Goal: Navigation & Orientation: Find specific page/section

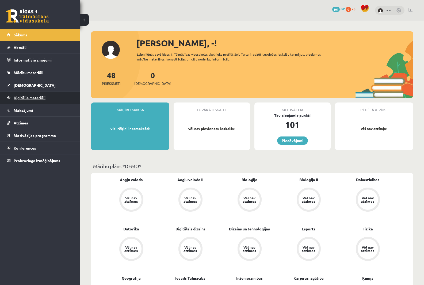
click at [36, 98] on span "Digitālie materiāli" at bounding box center [30, 97] width 32 height 5
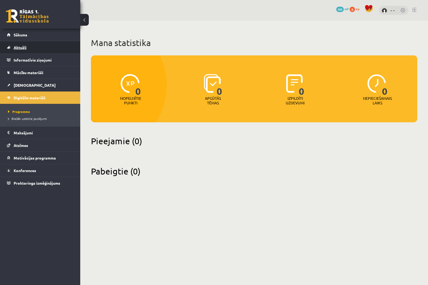
click at [32, 47] on link "Aktuāli" at bounding box center [40, 47] width 67 height 12
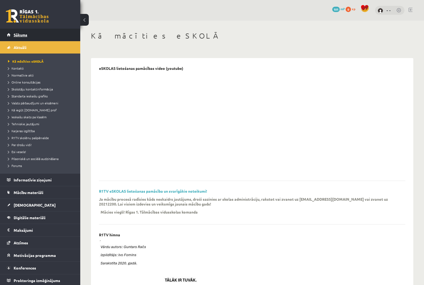
click at [34, 36] on link "Sākums" at bounding box center [40, 35] width 67 height 12
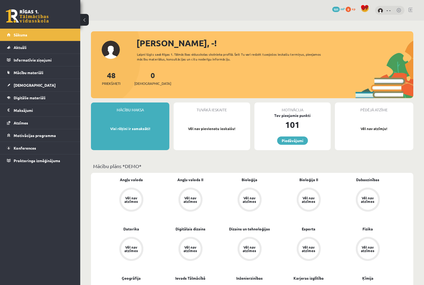
click at [192, 122] on div "Tuvākā ieskaite Vēl nav pievienotu ieskaišu!" at bounding box center [212, 126] width 76 height 48
click at [42, 60] on legend "Informatīvie ziņojumi 0" at bounding box center [44, 60] width 60 height 12
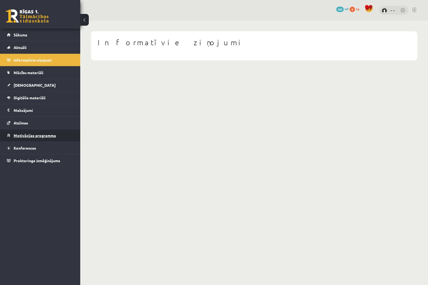
click at [47, 135] on span "Motivācijas programma" at bounding box center [35, 135] width 42 height 5
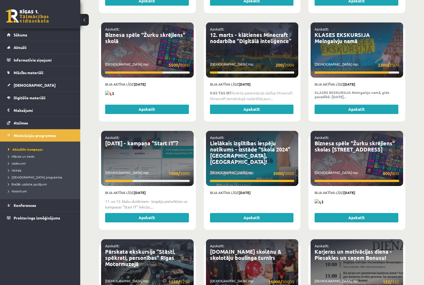
scroll to position [829, 0]
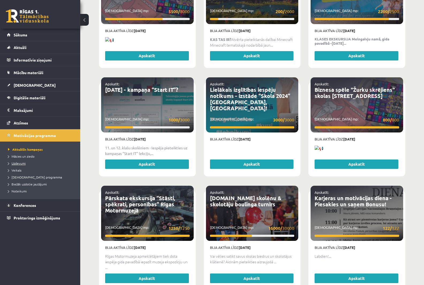
click at [20, 162] on span "Uzdevumi" at bounding box center [17, 163] width 18 height 4
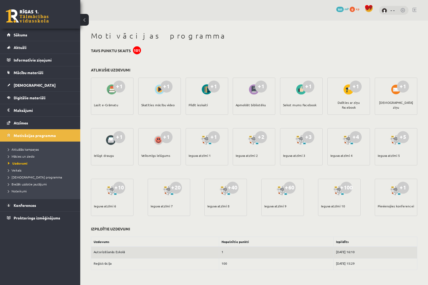
click at [119, 87] on div "+1" at bounding box center [119, 87] width 12 height 12
click at [111, 92] on div at bounding box center [112, 89] width 15 height 12
